Goal: Task Accomplishment & Management: Manage account settings

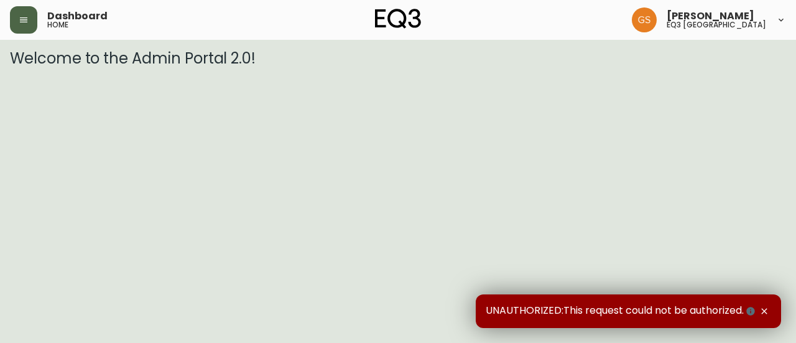
click at [25, 11] on button "button" at bounding box center [23, 19] width 27 height 27
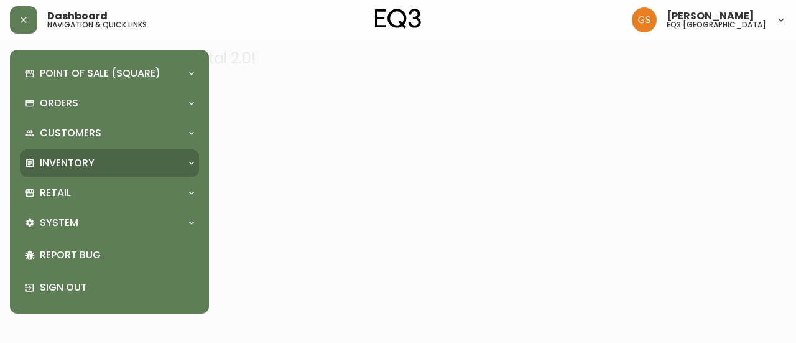
click at [141, 171] on div "Inventory" at bounding box center [109, 162] width 179 height 27
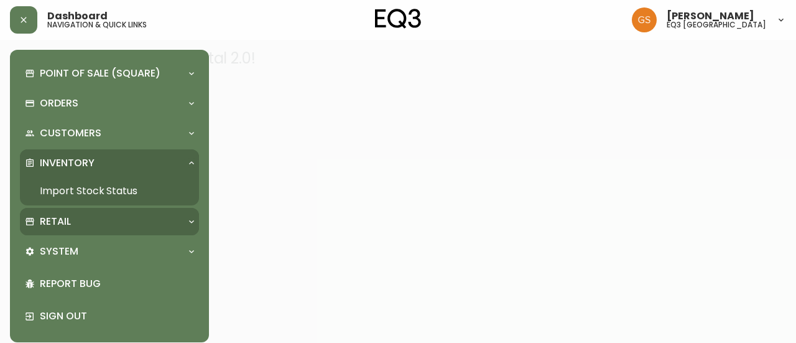
click at [132, 224] on div "Retail" at bounding box center [103, 222] width 157 height 14
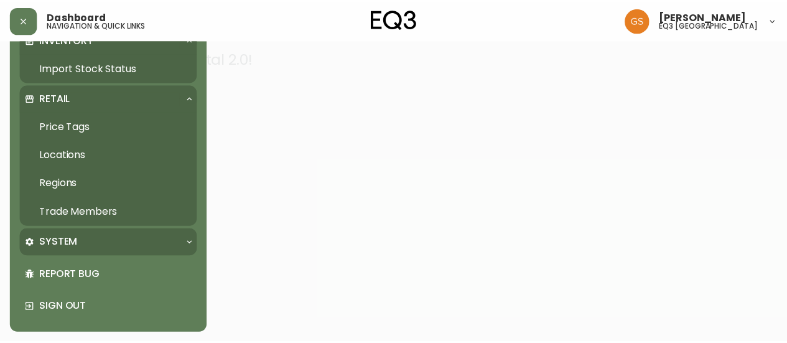
scroll to position [123, 0]
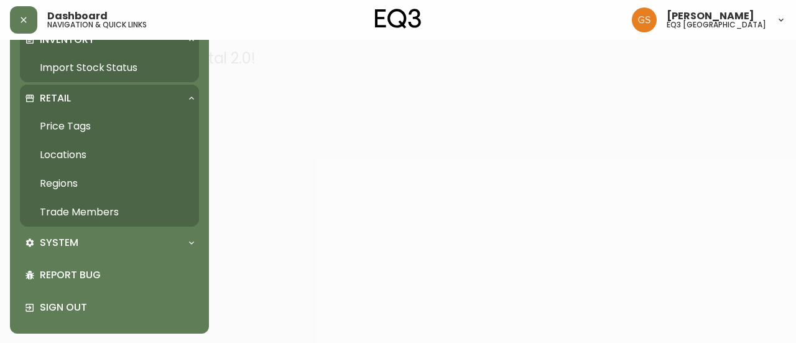
click at [111, 206] on link "Trade Members" at bounding box center [109, 212] width 179 height 29
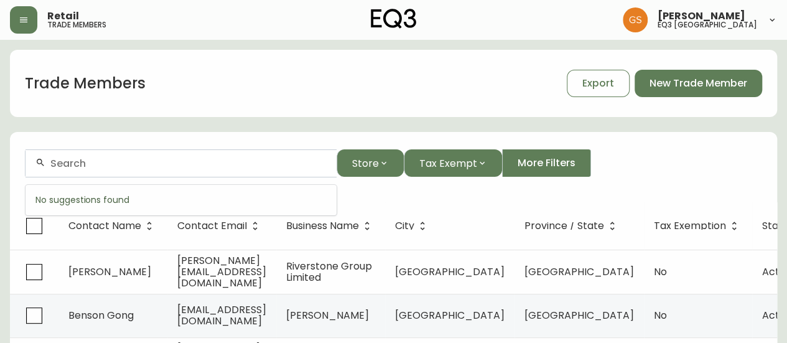
click at [216, 162] on input "text" at bounding box center [188, 163] width 276 height 12
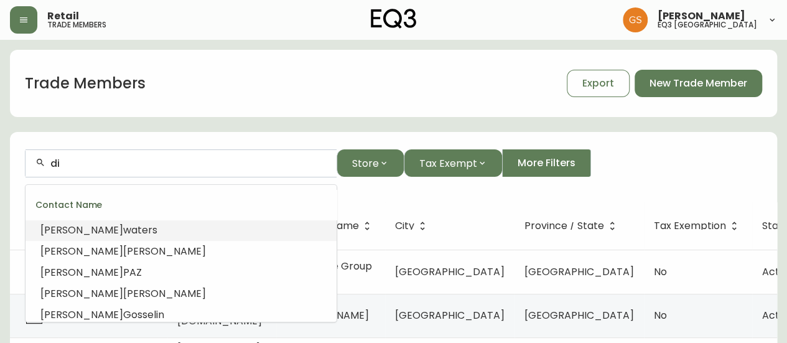
type input "d"
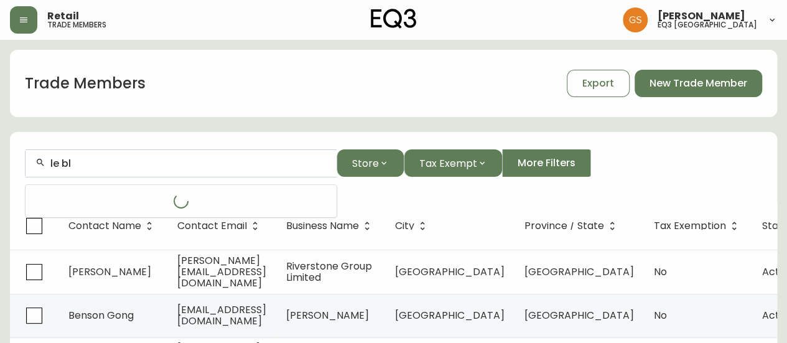
type input "le ble"
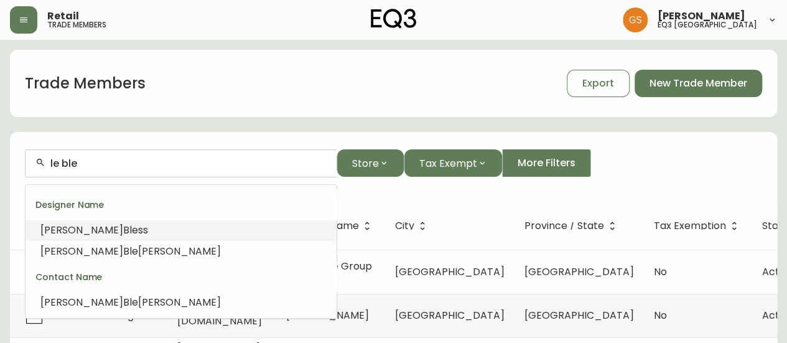
drag, startPoint x: 98, startPoint y: 161, endPoint x: 24, endPoint y: 152, distance: 73.9
click at [24, 157] on form "le ble Store Tax Exempt More Filters" at bounding box center [393, 168] width 767 height 68
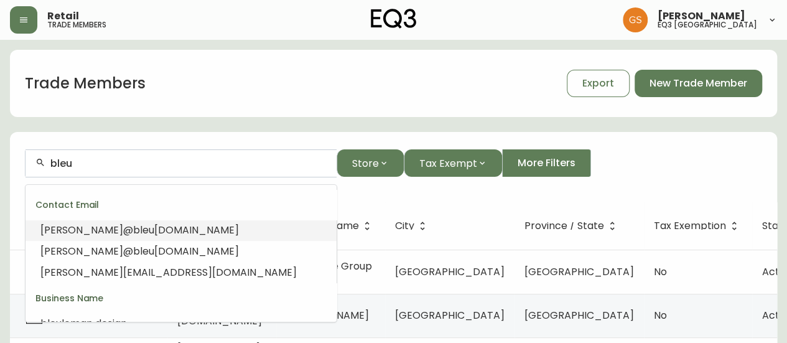
click at [154, 224] on span "lemandesign.com" at bounding box center [196, 230] width 85 height 14
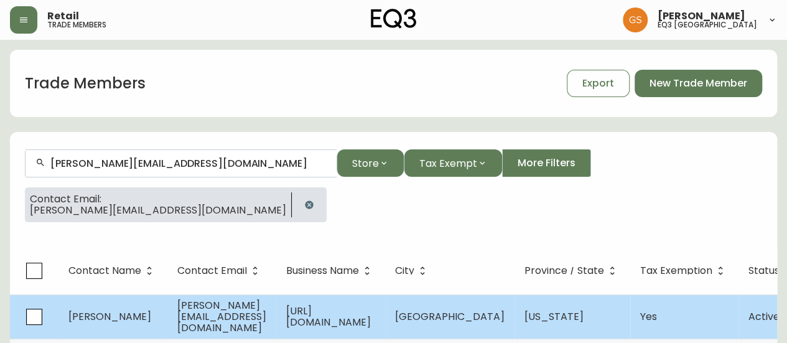
type input "diane@bleulemandesign.com"
click at [257, 310] on span "diane@bleulemandesign.com" at bounding box center [221, 316] width 89 height 37
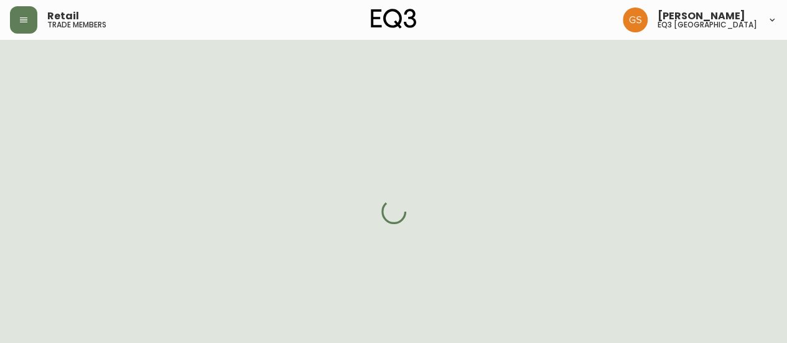
select select "CA"
select select "US"
select select "US_EN"
select select "Social Media"
select select "Interior Designer"
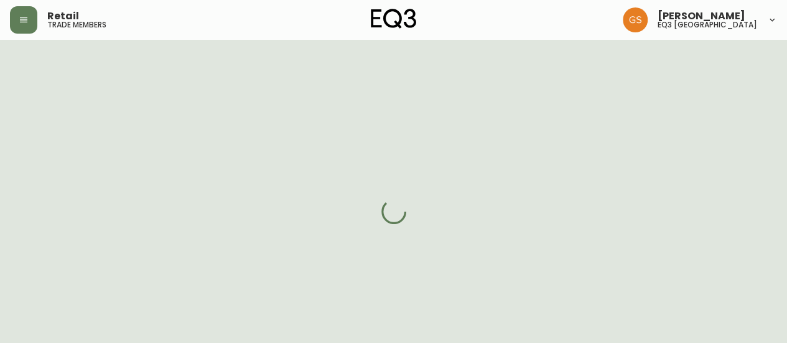
select select "cm48zha2033ze0170ss7kujjb"
select select "true"
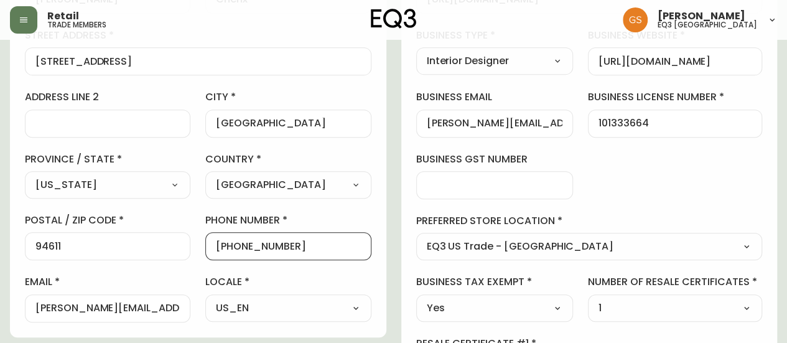
drag, startPoint x: 291, startPoint y: 248, endPoint x: 226, endPoint y: 249, distance: 65.3
click at [226, 249] on input "+15109109969" at bounding box center [288, 246] width 144 height 12
click at [611, 160] on div "business information business name https://bleulemandesign.com/ business type I…" at bounding box center [589, 179] width 376 height 512
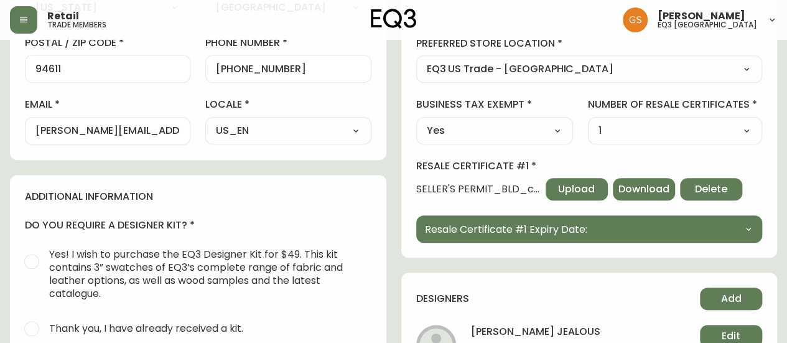
scroll to position [435, 0]
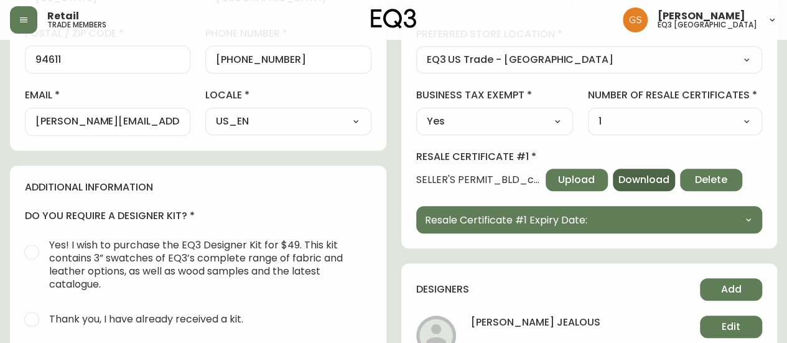
click at [639, 176] on span "Download" at bounding box center [643, 180] width 51 height 14
click at [573, 179] on span "Upload" at bounding box center [576, 180] width 37 height 14
